Goal: Information Seeking & Learning: Learn about a topic

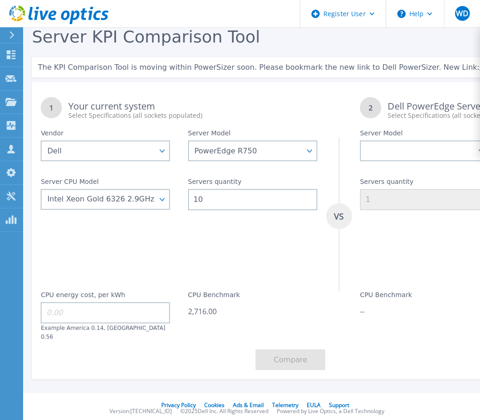
select select "Dell"
select select "PowerEdge R750"
select select "334208"
click at [13, 60] on link "Dashboard Dashboard" at bounding box center [11, 55] width 23 height 24
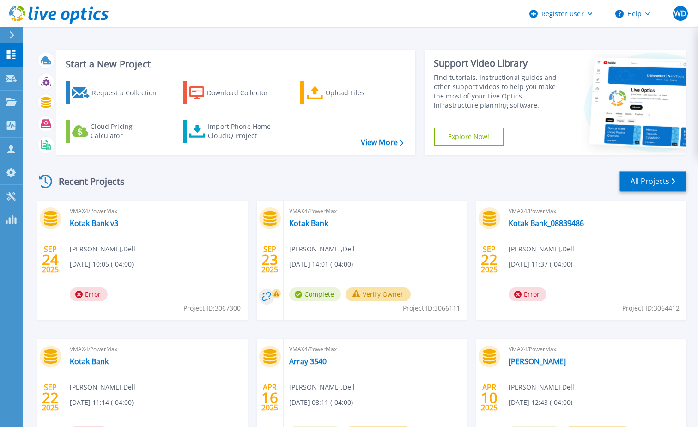
click at [479, 172] on link "All Projects" at bounding box center [652, 181] width 67 height 21
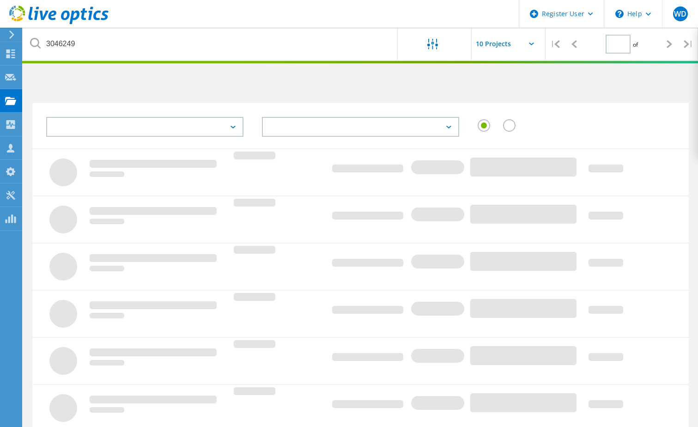
type input "1"
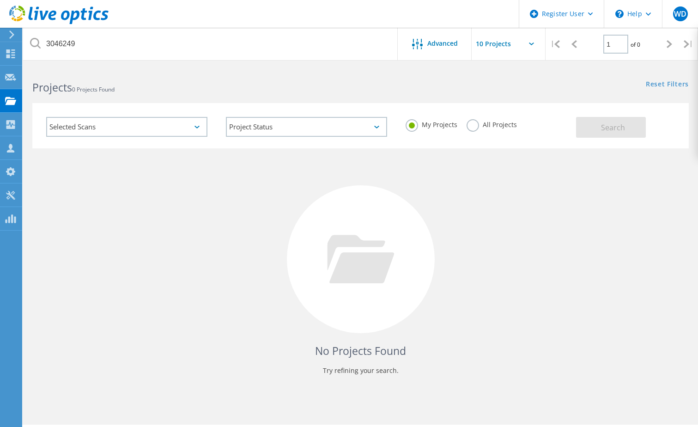
click at [474, 125] on label "All Projects" at bounding box center [491, 123] width 50 height 9
click at [0, 0] on input "All Projects" at bounding box center [0, 0] width 0 height 0
click at [611, 123] on span "Search" at bounding box center [613, 127] width 24 height 10
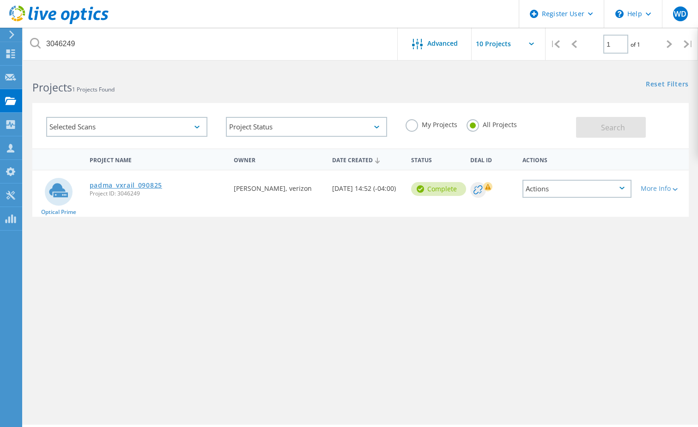
click at [145, 185] on link "padma_vxrail_090825" at bounding box center [126, 185] width 72 height 6
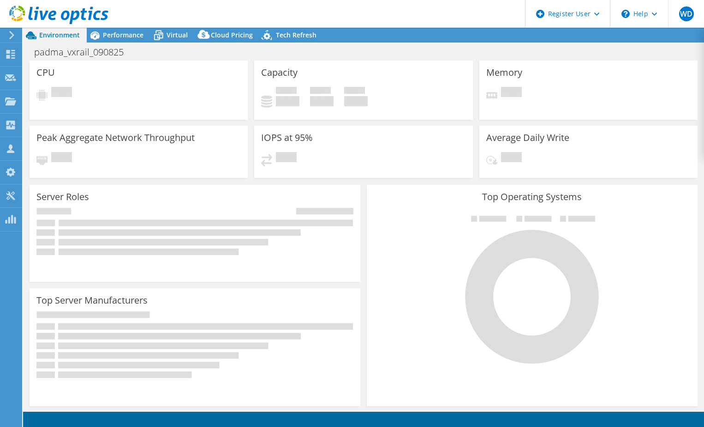
select select "USD"
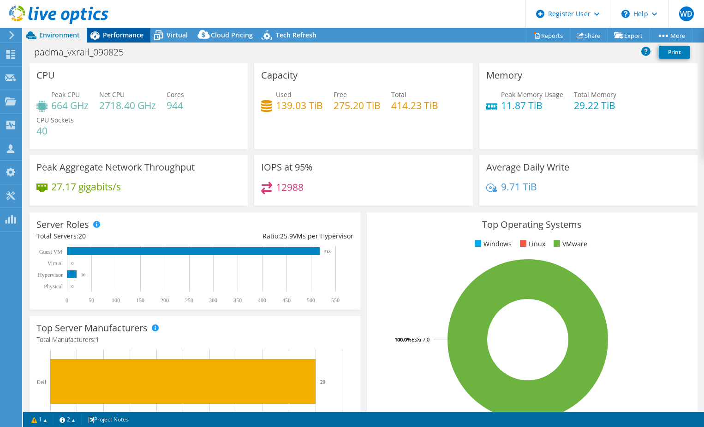
click at [135, 31] on span "Performance" at bounding box center [123, 34] width 41 height 9
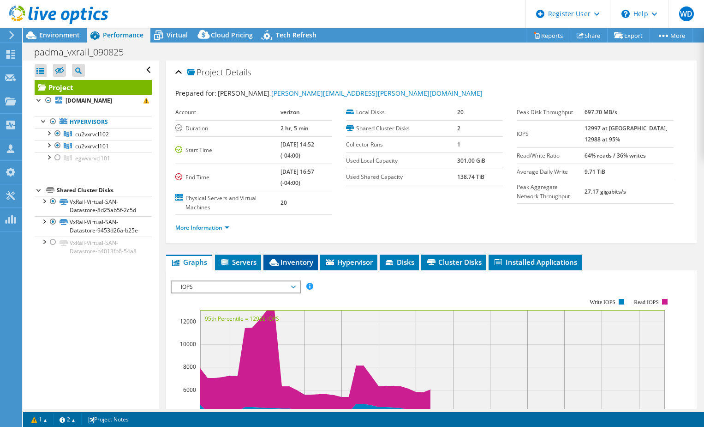
click at [313, 261] on span "Inventory" at bounding box center [290, 261] width 45 height 9
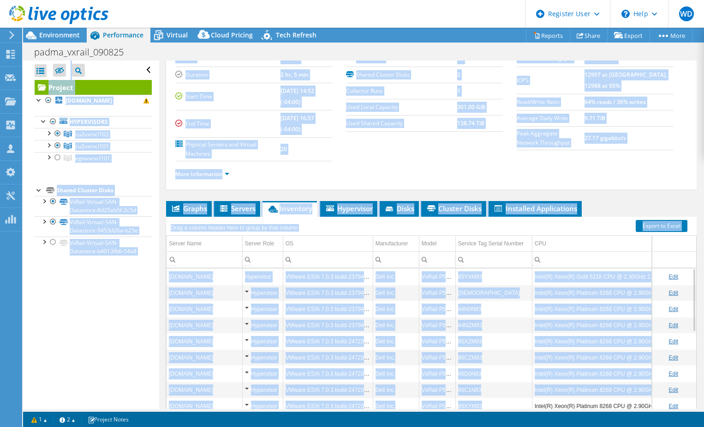
drag, startPoint x: 494, startPoint y: 410, endPoint x: 529, endPoint y: 403, distance: 35.8
click at [529, 403] on div "Project Actions Project Actions Reports Share Export vSAN ReadyNode Sizer" at bounding box center [363, 227] width 681 height 399
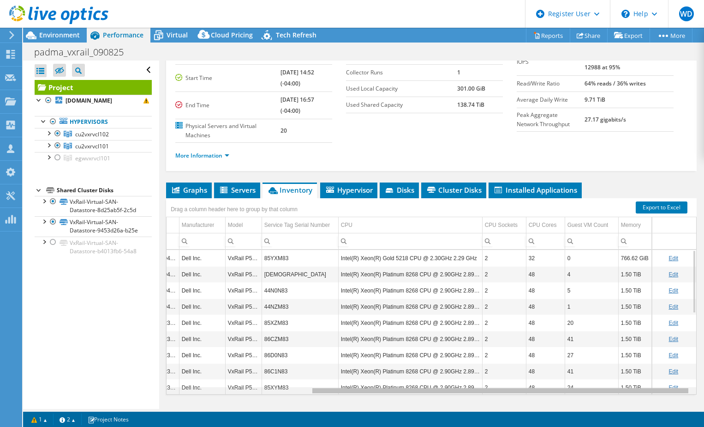
drag, startPoint x: 529, startPoint y: 403, endPoint x: 705, endPoint y: 350, distance: 184.3
click at [704, 350] on html "WD Dell User William Ducker William.Ducker@dell.com Dell My Profile Log Out \n …" at bounding box center [352, 213] width 704 height 427
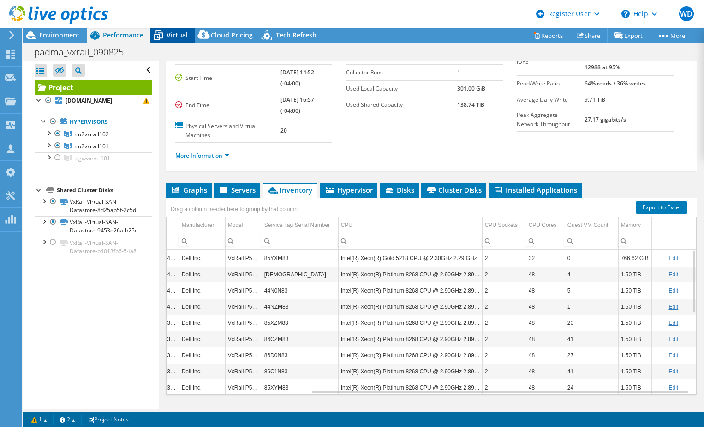
click at [179, 31] on span "Virtual" at bounding box center [177, 34] width 21 height 9
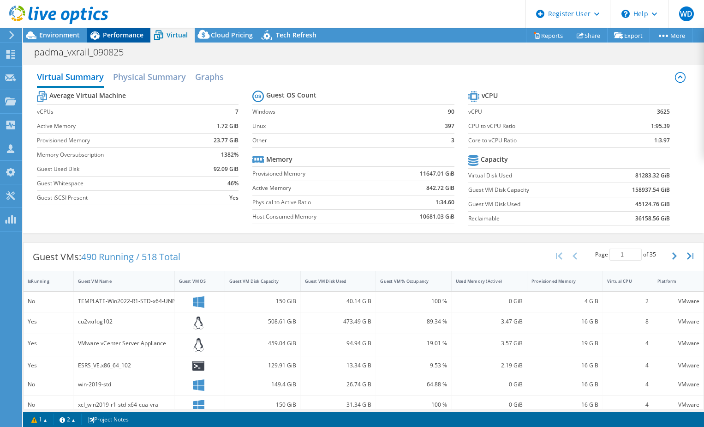
click at [123, 38] on span "Performance" at bounding box center [123, 34] width 41 height 9
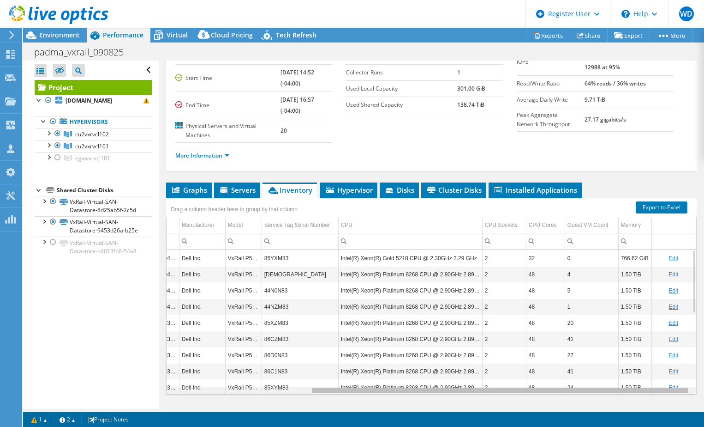
drag, startPoint x: 435, startPoint y: 392, endPoint x: 476, endPoint y: 392, distance: 40.6
click at [476, 392] on body "WD Dell User William Ducker William.Ducker@dell.com Dell My Profile Log Out \n …" at bounding box center [352, 213] width 704 height 427
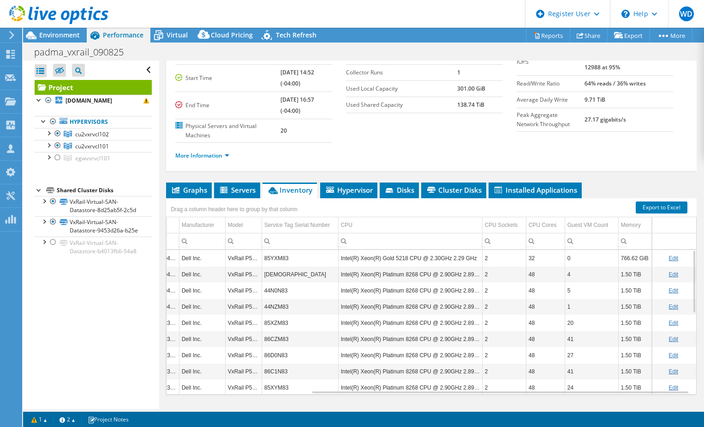
click at [620, 277] on td "1.50 TiB" at bounding box center [636, 274] width 34 height 16
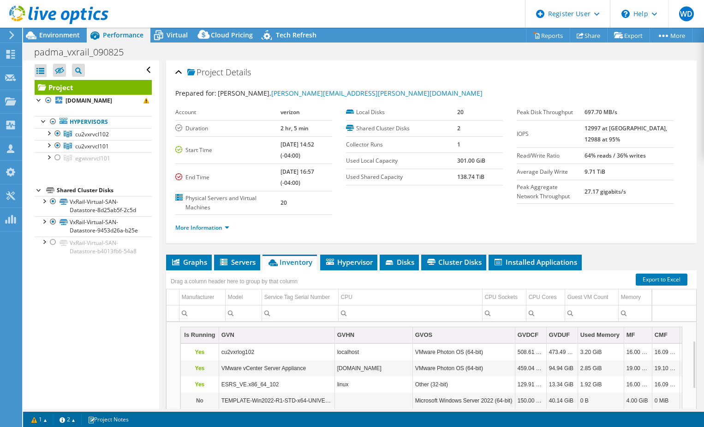
scroll to position [0, 201]
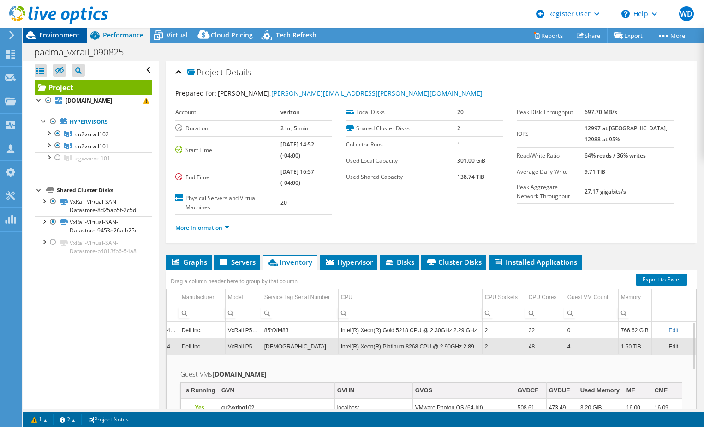
click at [68, 36] on span "Environment" at bounding box center [59, 34] width 41 height 9
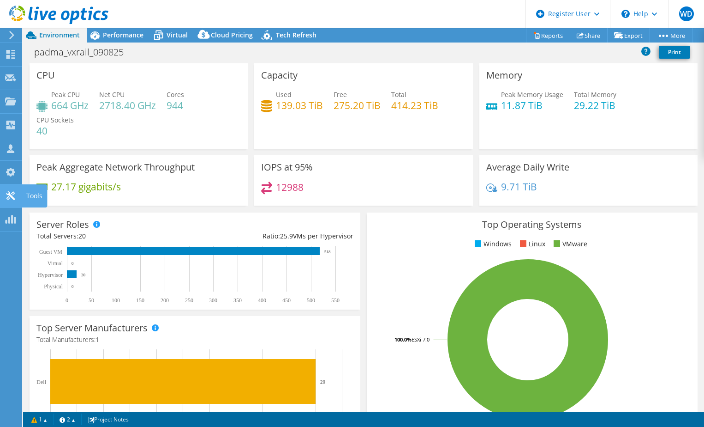
click at [9, 200] on div at bounding box center [10, 197] width 11 height 10
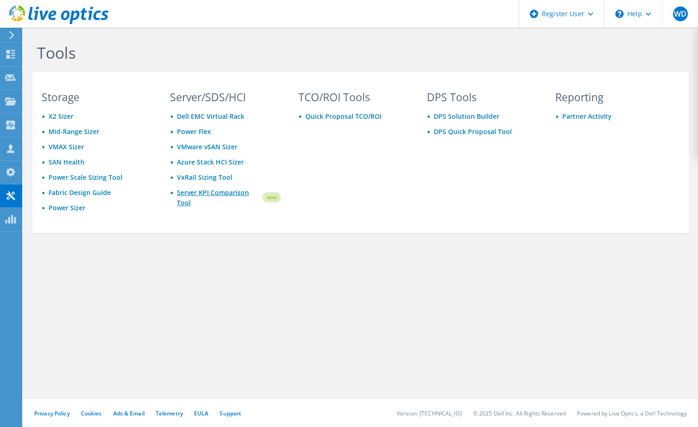
click at [192, 191] on link "Server KPI Comparison Tool" at bounding box center [219, 197] width 84 height 20
click at [11, 59] on div at bounding box center [10, 55] width 11 height 10
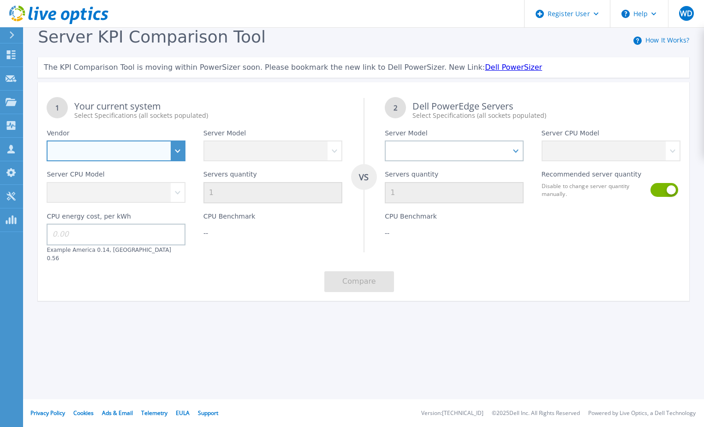
click at [178, 150] on select "Dell HPE Lenovo Supermicro" at bounding box center [116, 150] width 139 height 21
select select "Dell"
click at [47, 141] on select "Dell HPE Lenovo Supermicro" at bounding box center [116, 150] width 139 height 21
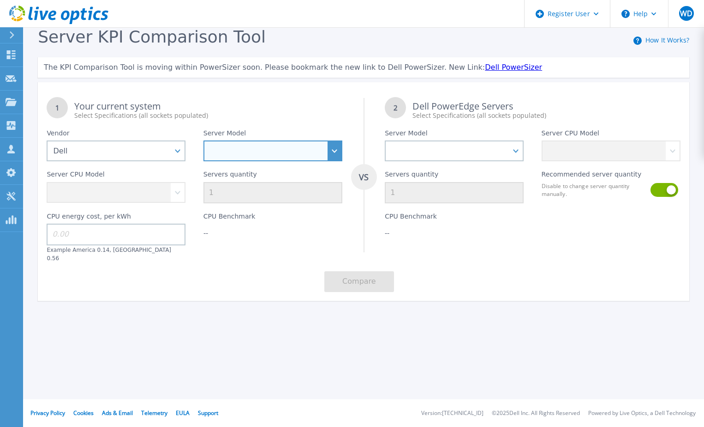
click at [229, 143] on select "PowerEdge C6520 PowerEdge C6525 PowerEdge HS5610 PowerEdge HS5620 PowerEdge R24…" at bounding box center [273, 150] width 139 height 21
select select "PowerEdge R660"
click at [204, 141] on select "PowerEdge C6520 PowerEdge C6525 PowerEdge HS5610 PowerEdge HS5620 PowerEdge R24…" at bounding box center [273, 150] width 139 height 21
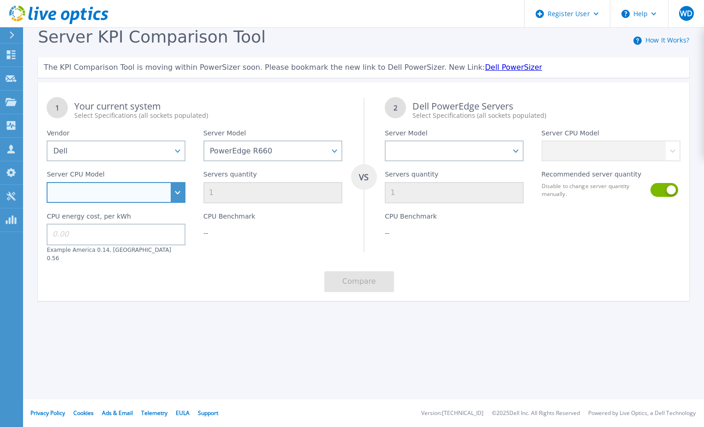
click at [174, 193] on select "Intel Xeon Gold 6414U 2GHz Intel Xeon Gold 6430 2.1GHz Intel Xeon Gold 6454S 2.…" at bounding box center [116, 192] width 139 height 21
select select "336938"
click at [47, 182] on select "Intel Xeon Gold 6414U 2GHz Intel Xeon Gold 6430 2.1GHz Intel Xeon Gold 6454S 2.…" at bounding box center [116, 192] width 139 height 21
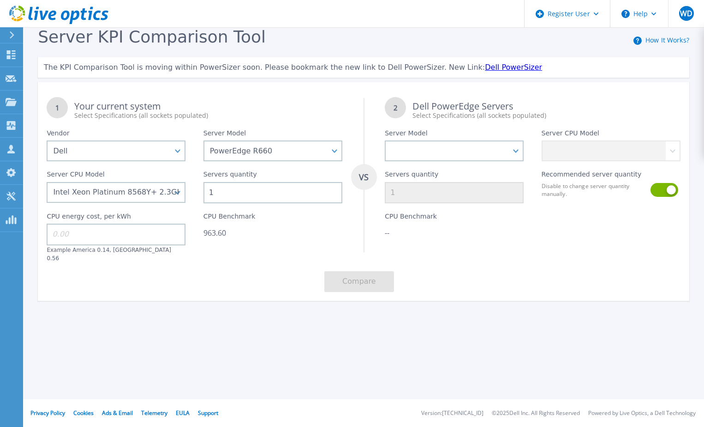
click at [303, 349] on div "Register User Help WD Dell User William Ducker William.Ducker@dell.com Dell My …" at bounding box center [352, 213] width 704 height 427
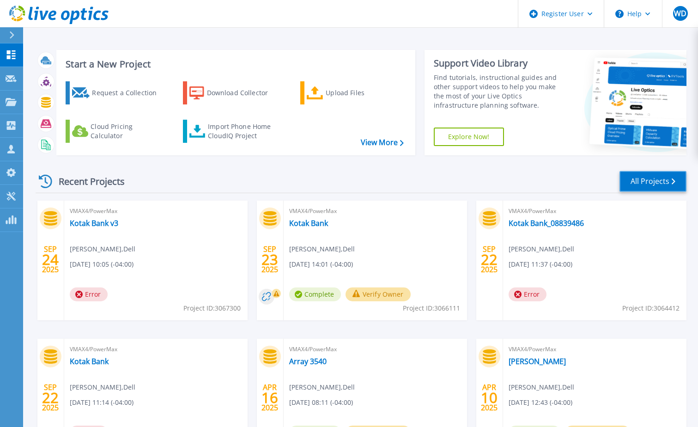
click at [663, 179] on link "All Projects" at bounding box center [652, 181] width 67 height 21
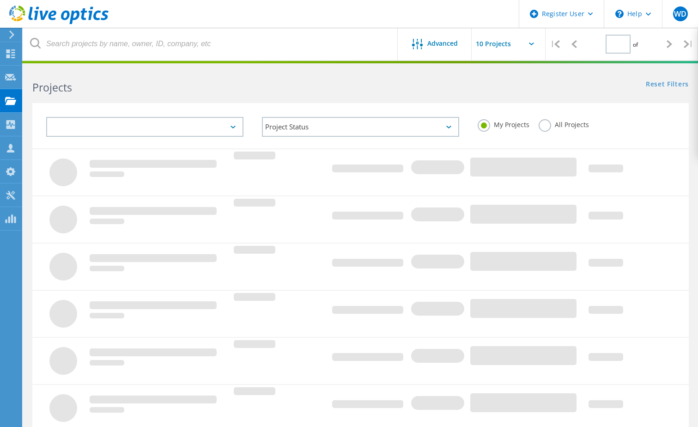
type input "1"
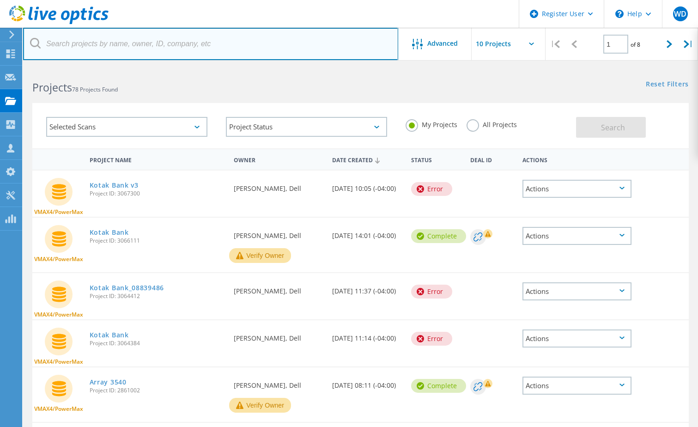
click at [165, 40] on input "text" at bounding box center [210, 44] width 375 height 32
type input "3046249"
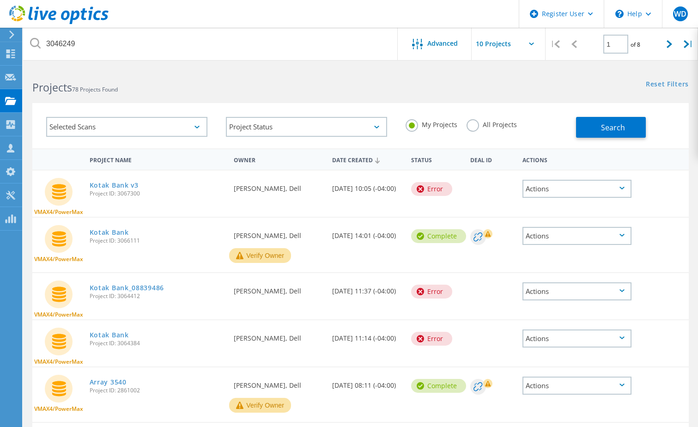
click at [479, 125] on label "All Projects" at bounding box center [491, 123] width 50 height 9
click at [0, 0] on input "All Projects" at bounding box center [0, 0] width 0 height 0
click at [616, 124] on span "Search" at bounding box center [613, 127] width 24 height 10
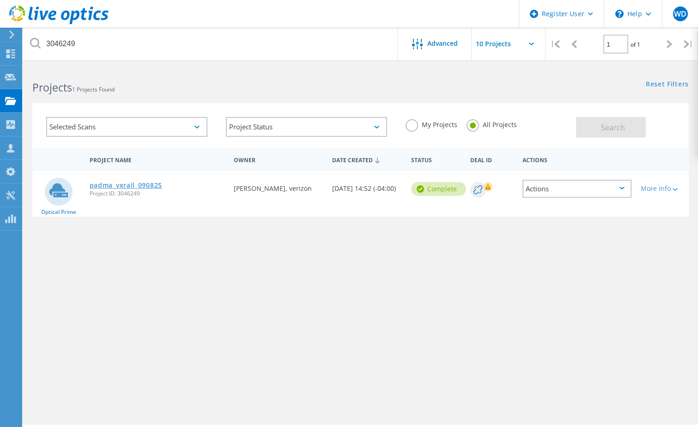
click at [122, 186] on link "padma_vxrail_090825" at bounding box center [126, 185] width 72 height 6
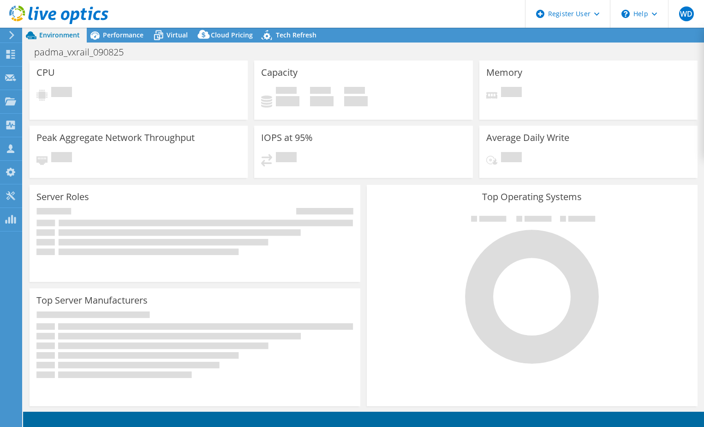
select select "USD"
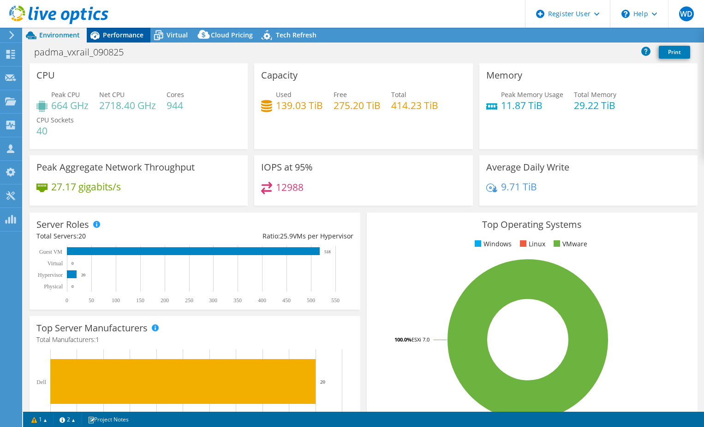
click at [122, 39] on span "Performance" at bounding box center [123, 34] width 41 height 9
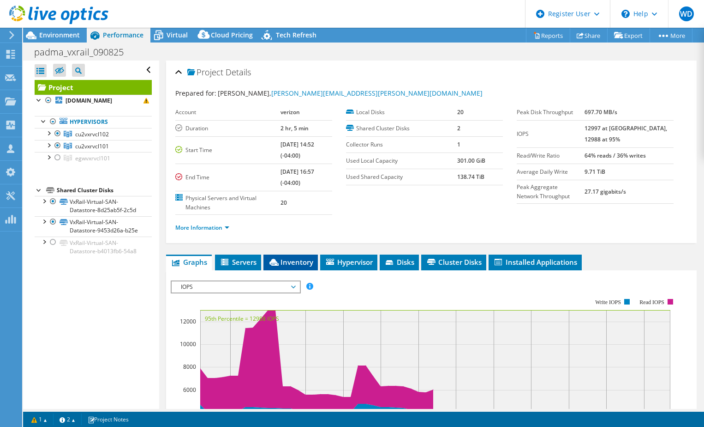
click at [291, 259] on span "Inventory" at bounding box center [290, 261] width 45 height 9
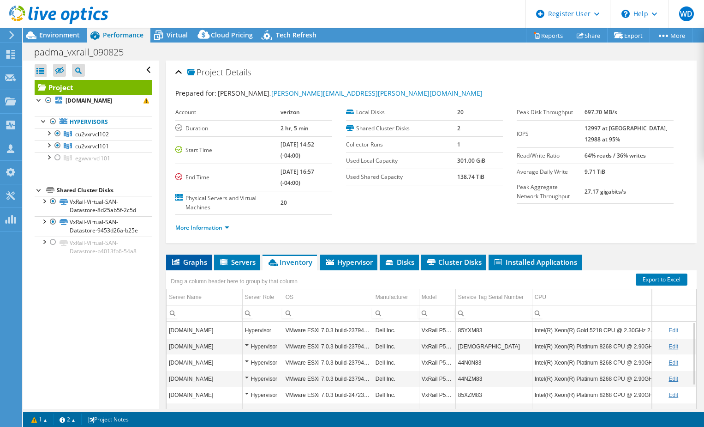
click at [198, 263] on span "Graphs" at bounding box center [189, 261] width 36 height 9
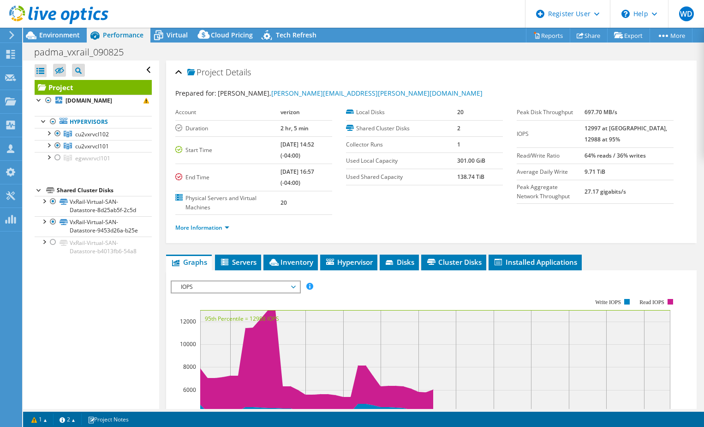
click at [291, 284] on span "IOPS" at bounding box center [235, 286] width 119 height 11
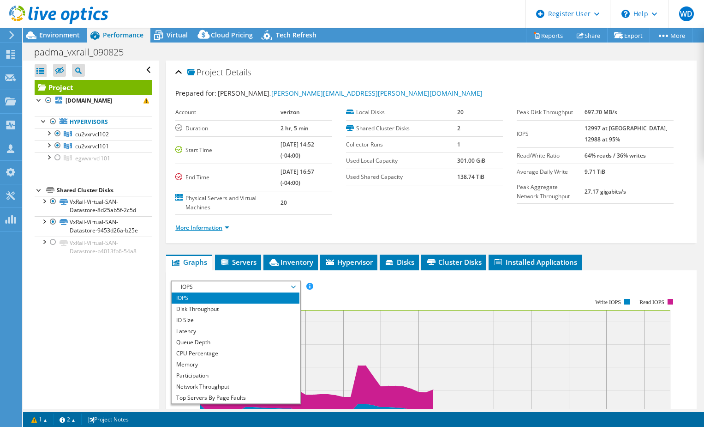
click at [195, 231] on link "More Information" at bounding box center [202, 227] width 54 height 8
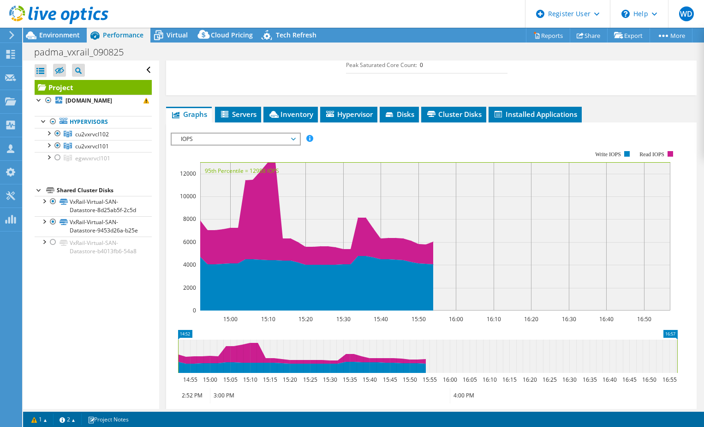
scroll to position [323, 0]
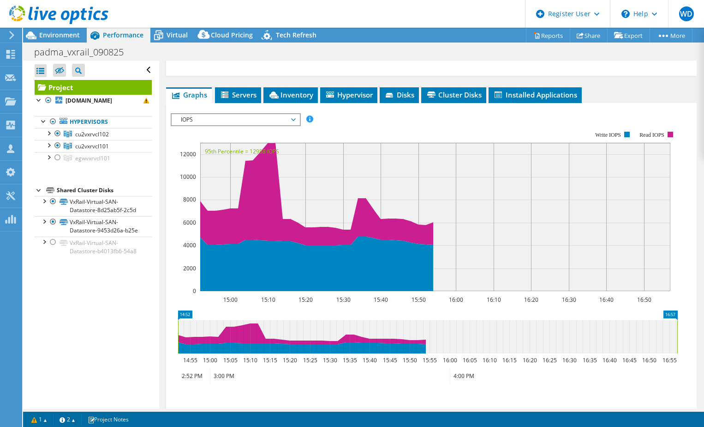
click at [295, 122] on span "IOPS" at bounding box center [235, 119] width 119 height 11
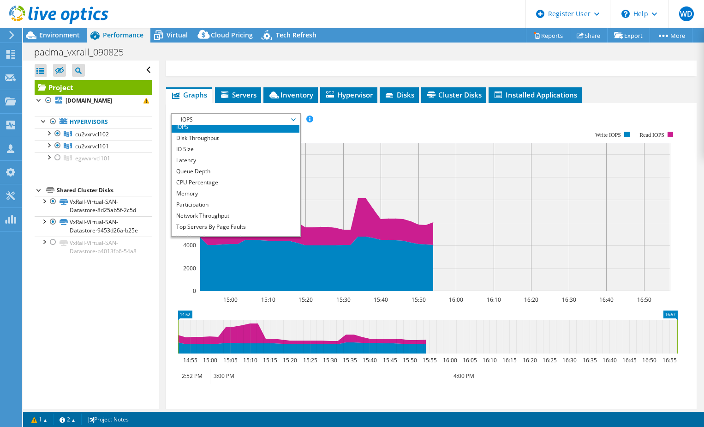
scroll to position [2, 0]
click at [191, 163] on li "Latency" at bounding box center [236, 161] width 128 height 11
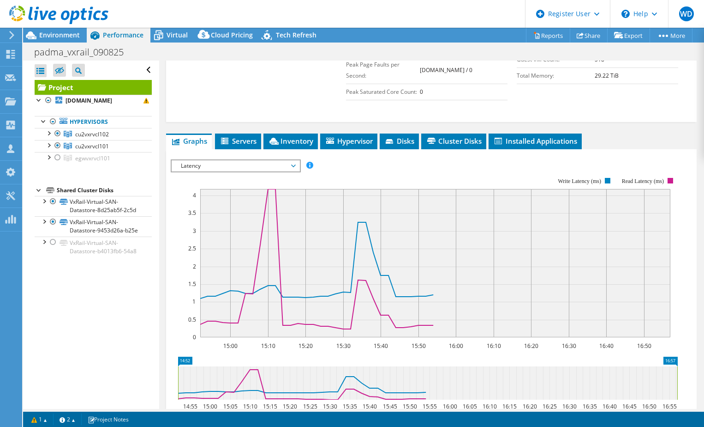
scroll to position [323, 0]
